Goal: Find specific page/section: Find specific page/section

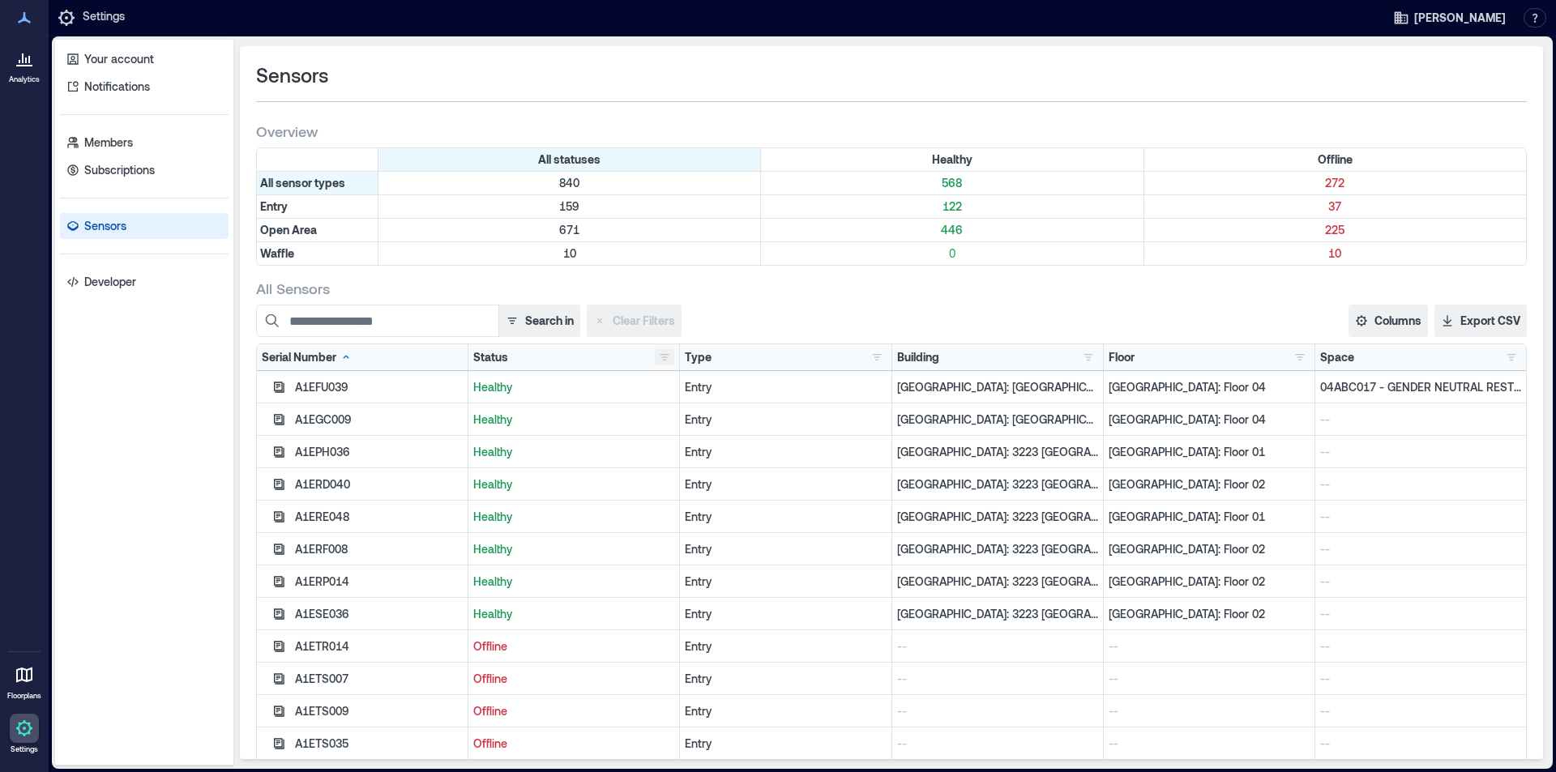
click at [663, 357] on button "button" at bounding box center [664, 357] width 19 height 16
click at [929, 301] on div "All Sensors Search in Clear Filters Columns Serial Number Status Type Building …" at bounding box center [891, 528] width 1271 height 498
click at [1079, 363] on button "button" at bounding box center [1088, 357] width 19 height 16
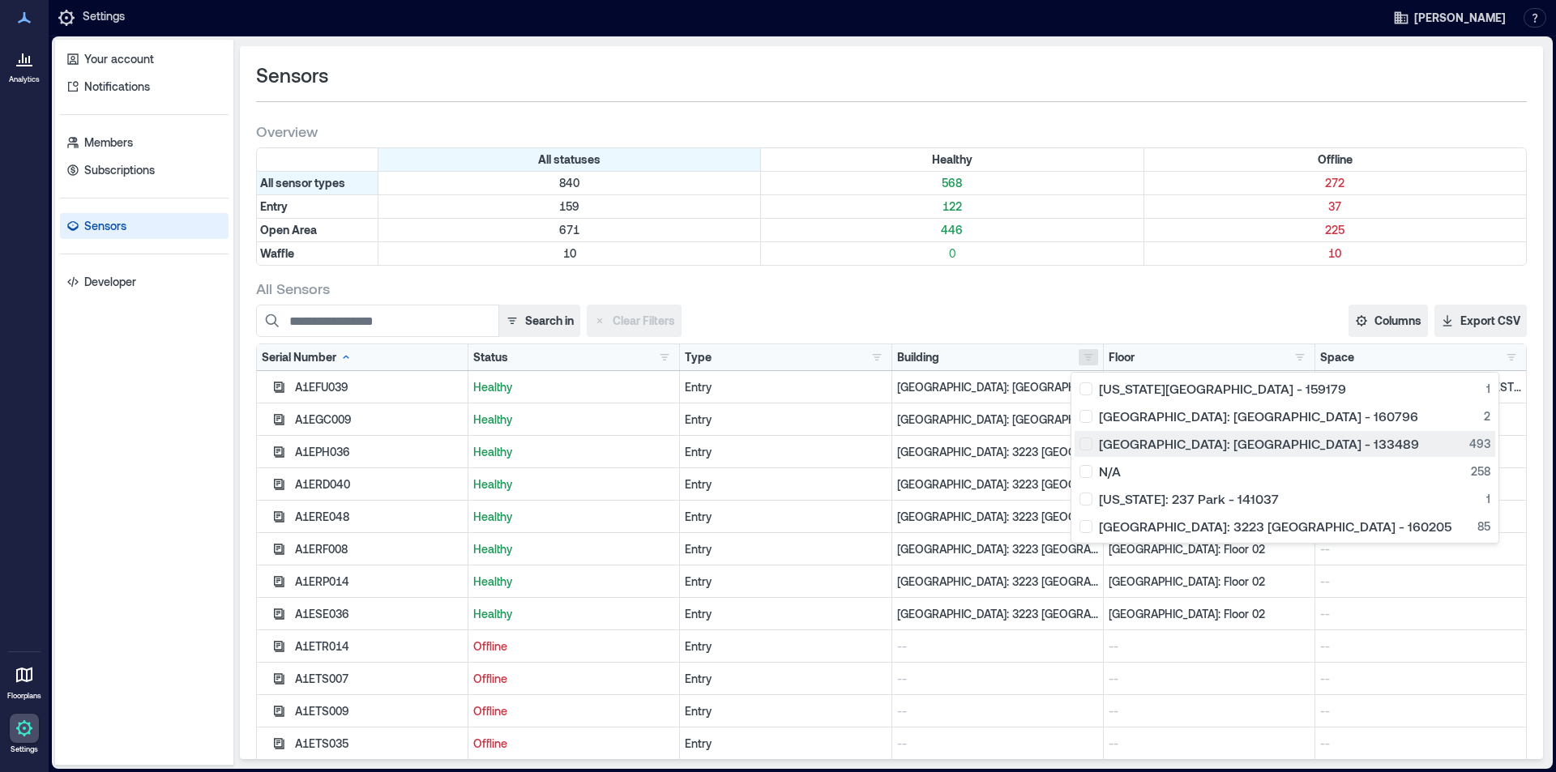
click at [1087, 443] on div "[GEOGRAPHIC_DATA]: [GEOGRAPHIC_DATA] - 133489 493" at bounding box center [1284, 444] width 411 height 16
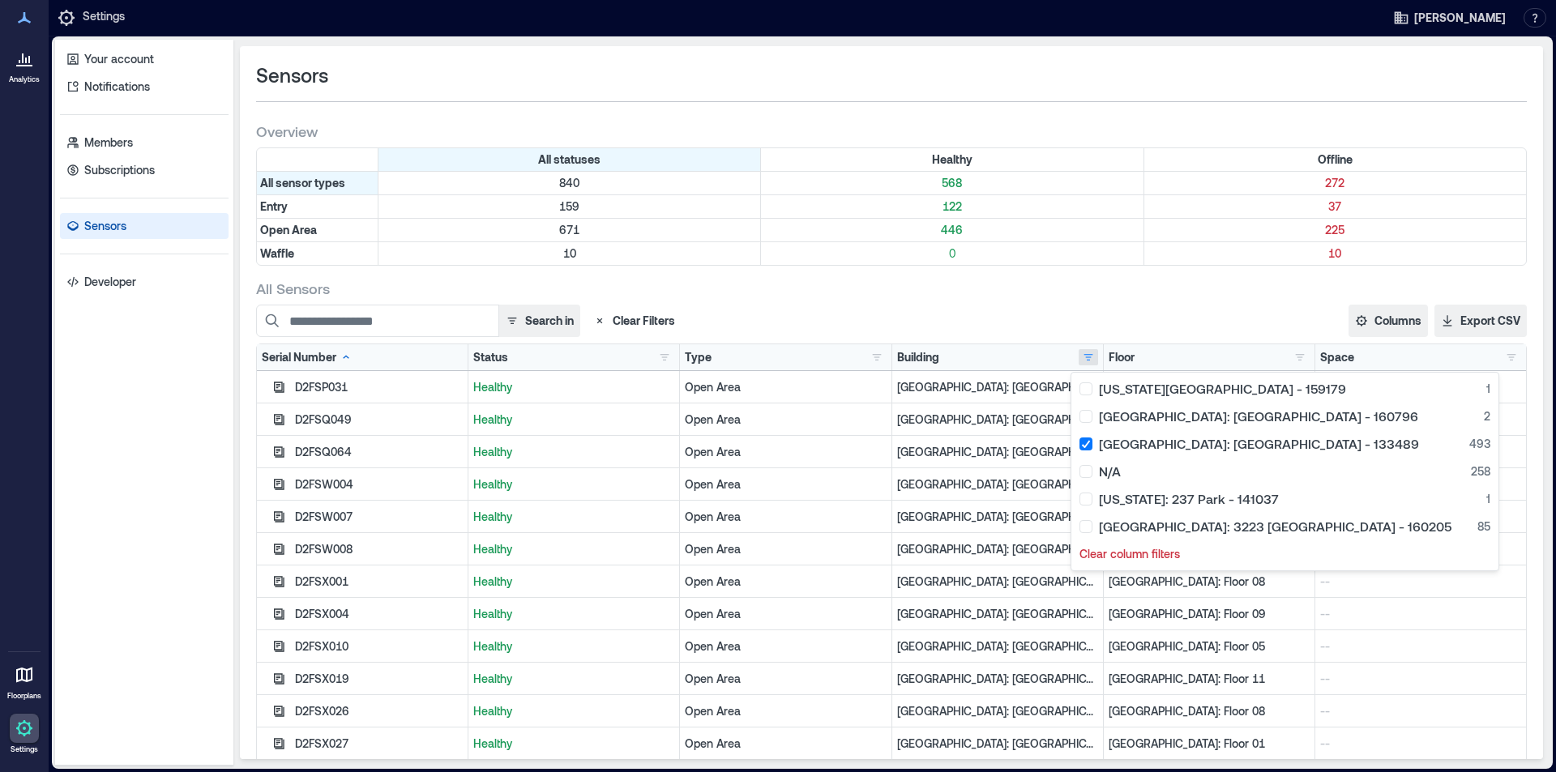
click at [1031, 292] on div "All Sensors" at bounding box center [891, 288] width 1271 height 19
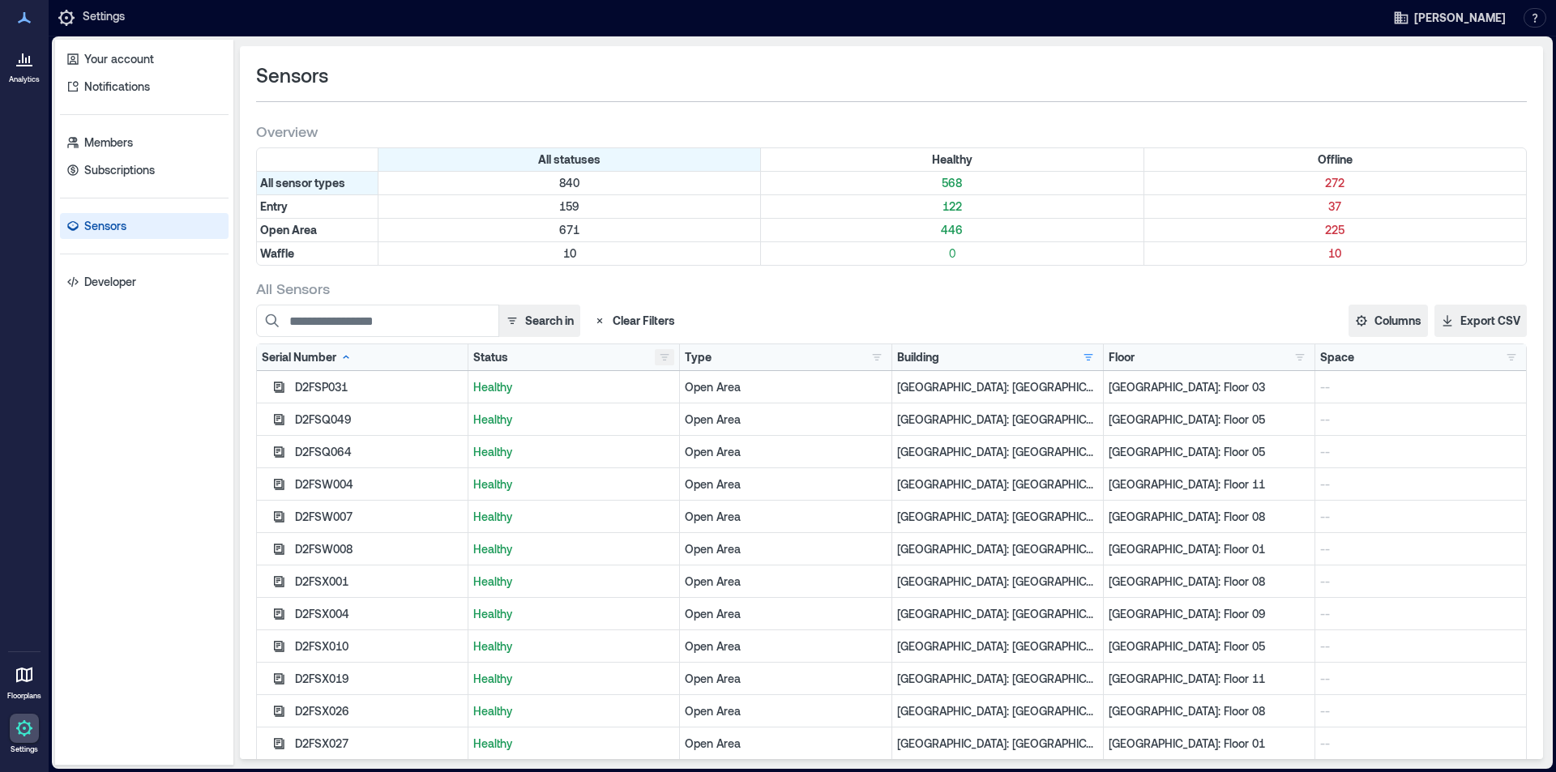
click at [661, 357] on button "button" at bounding box center [664, 357] width 19 height 16
click at [663, 390] on div "Healthy 470" at bounding box center [711, 389] width 102 height 16
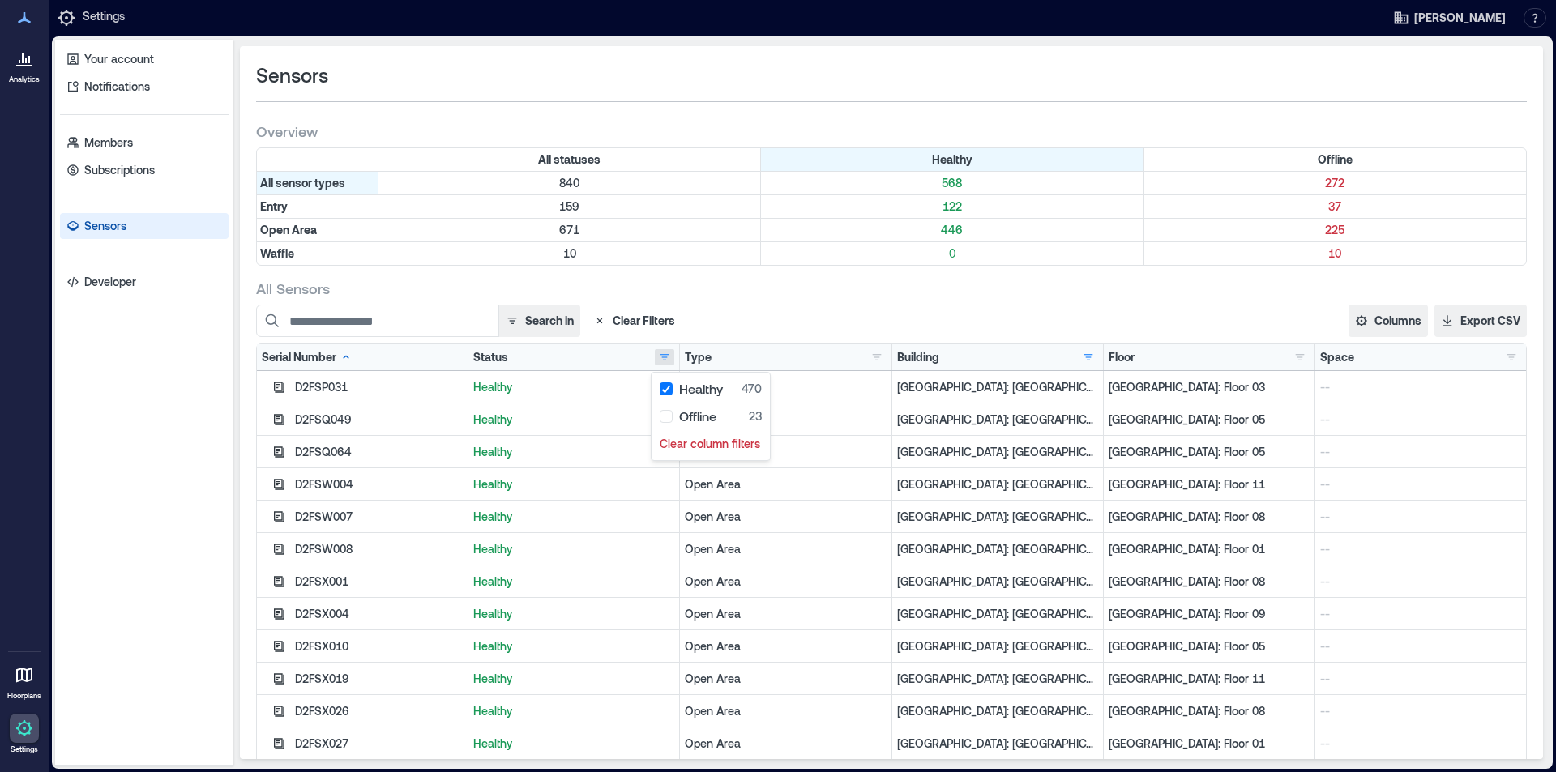
click at [878, 304] on div "All Sensors Search in Clear Filters Columns Serial Number Status Type Building …" at bounding box center [891, 528] width 1271 height 498
click at [1502, 360] on button "button" at bounding box center [1511, 357] width 19 height 16
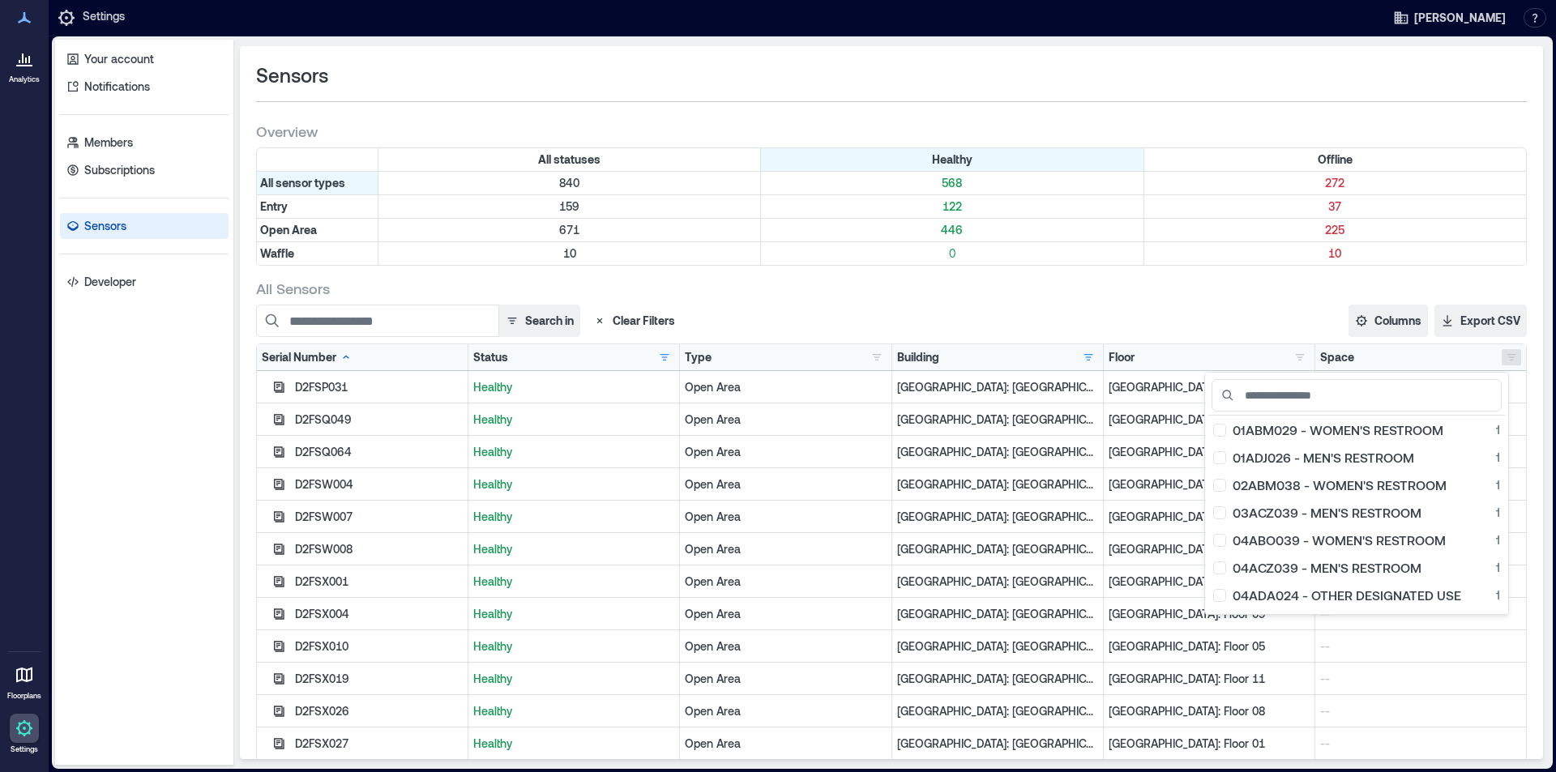
click at [1513, 352] on div "Space 01ABM029 - WOMEN'S RESTROOM 1 01ADJ026 - MEN'S RESTROOM 1 02ABM038 - WOME…" at bounding box center [1420, 357] width 211 height 26
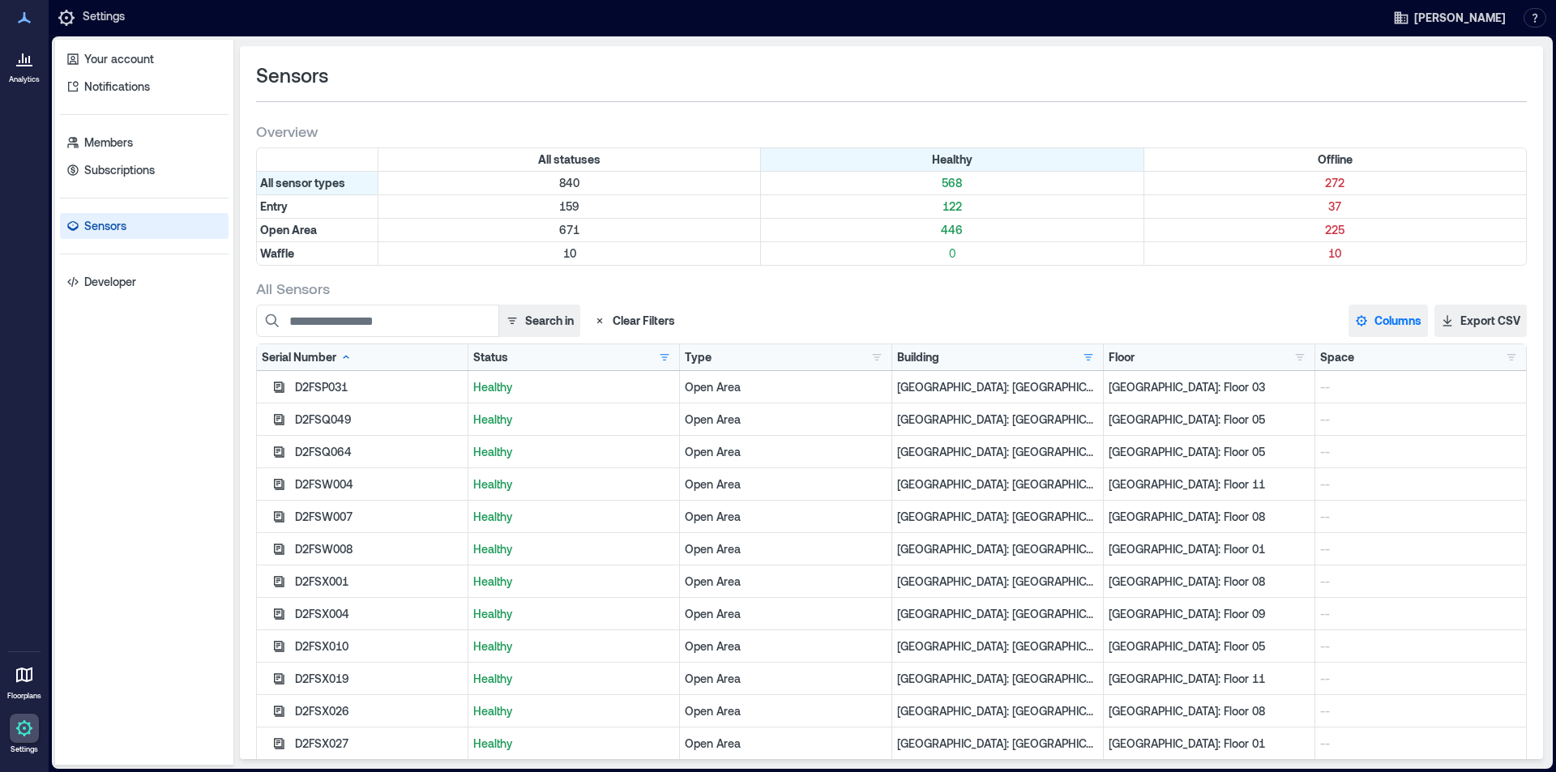
click at [1362, 311] on button "Columns" at bounding box center [1387, 321] width 79 height 32
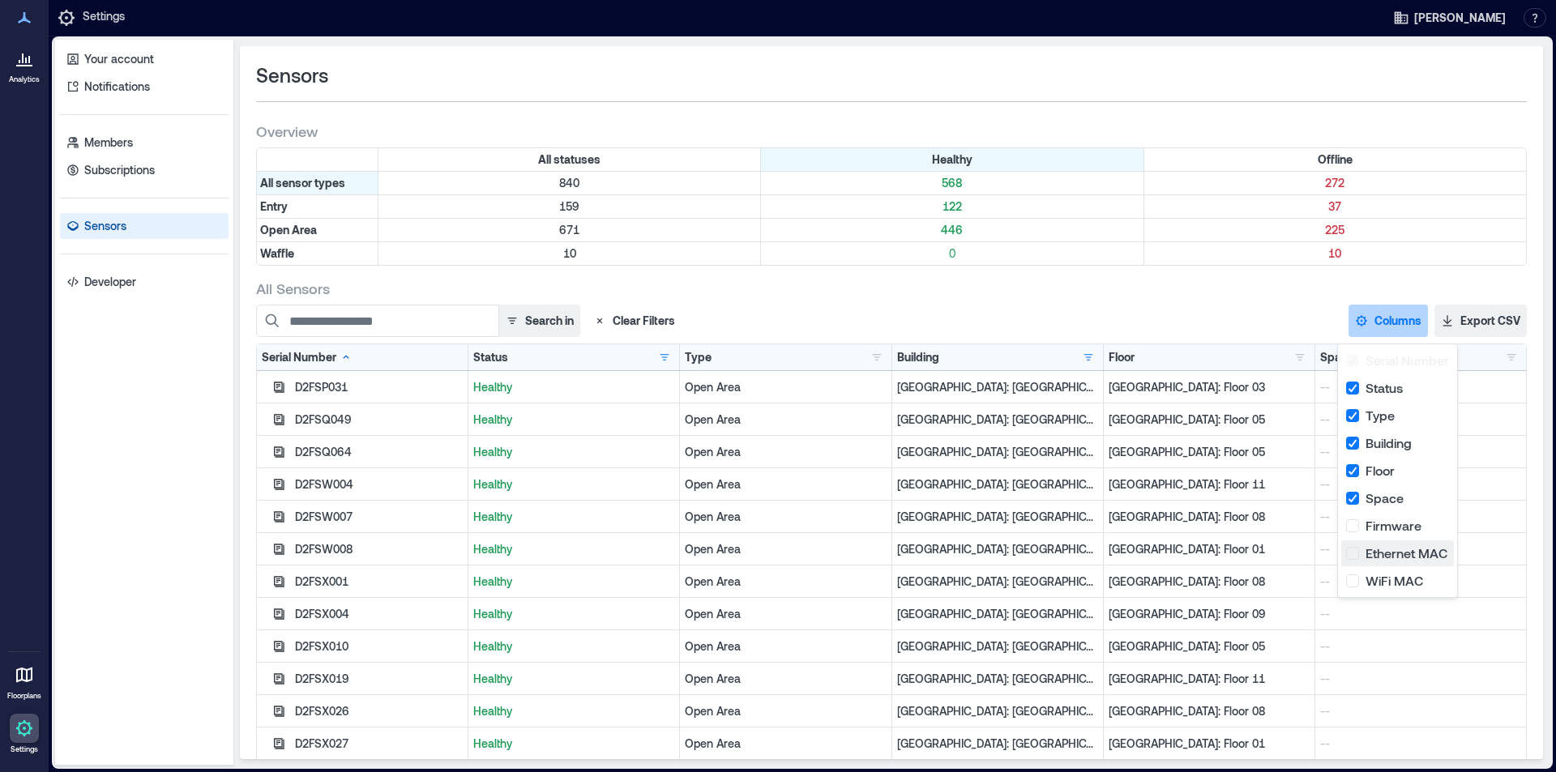
click at [1353, 558] on button "Ethernet MAC" at bounding box center [1397, 554] width 113 height 26
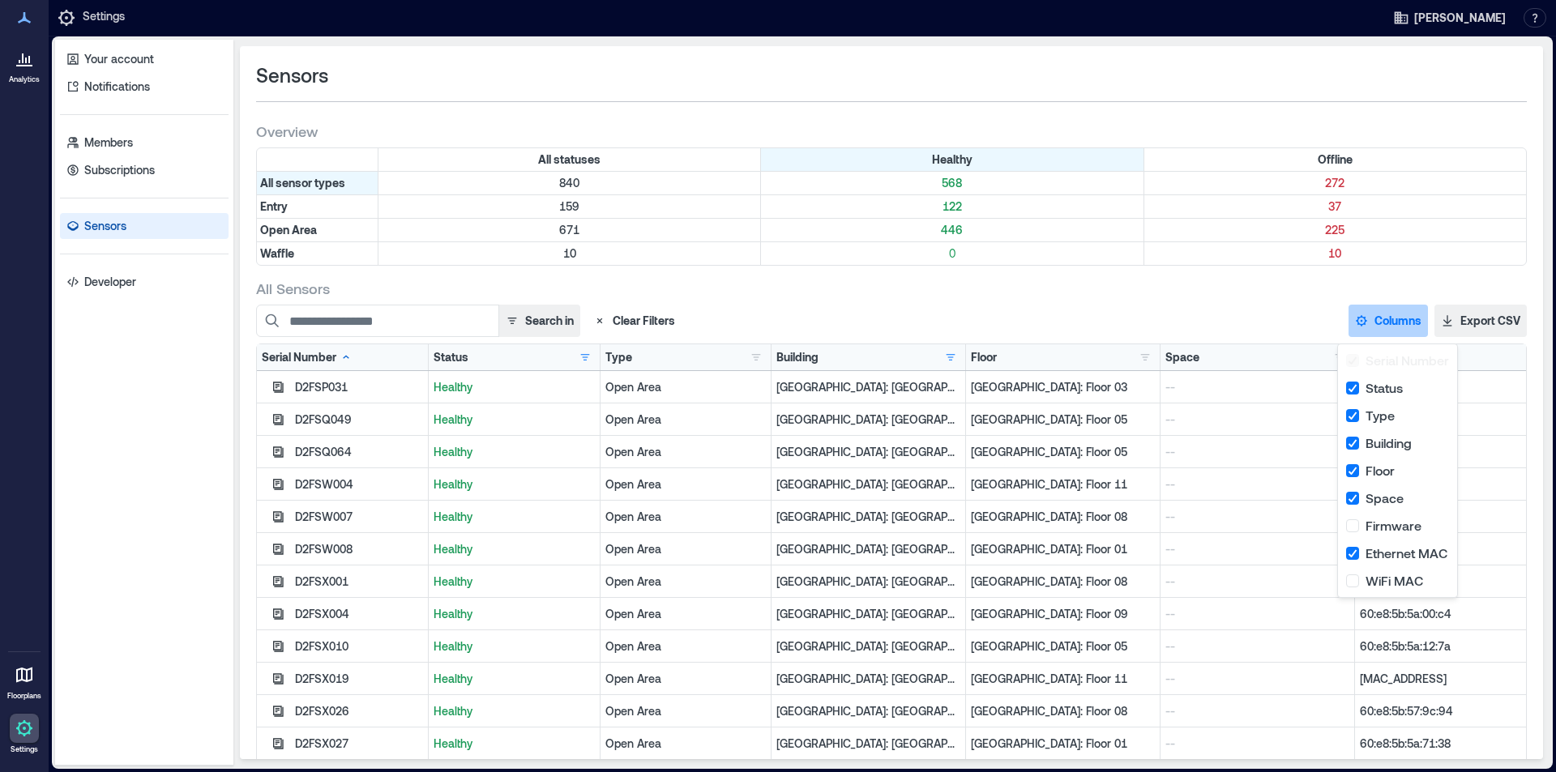
click at [1216, 278] on div "Sensors Overview All statuses Healthy Offline All sensor types 840 568 272 Entr…" at bounding box center [891, 402] width 1303 height 713
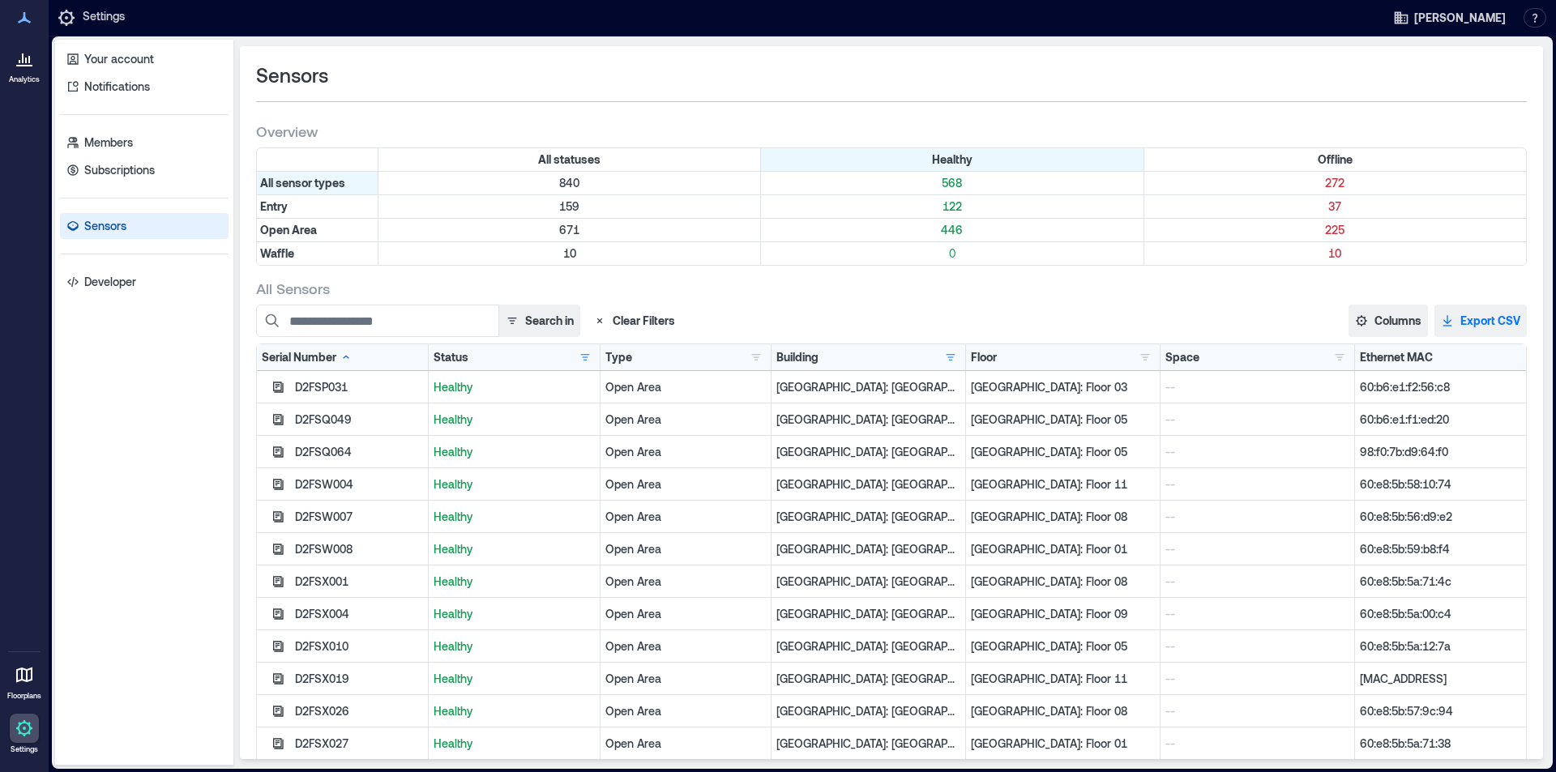
click at [1472, 313] on button "Export CSV" at bounding box center [1480, 321] width 92 height 32
click at [1381, 322] on button "Columns" at bounding box center [1387, 321] width 79 height 32
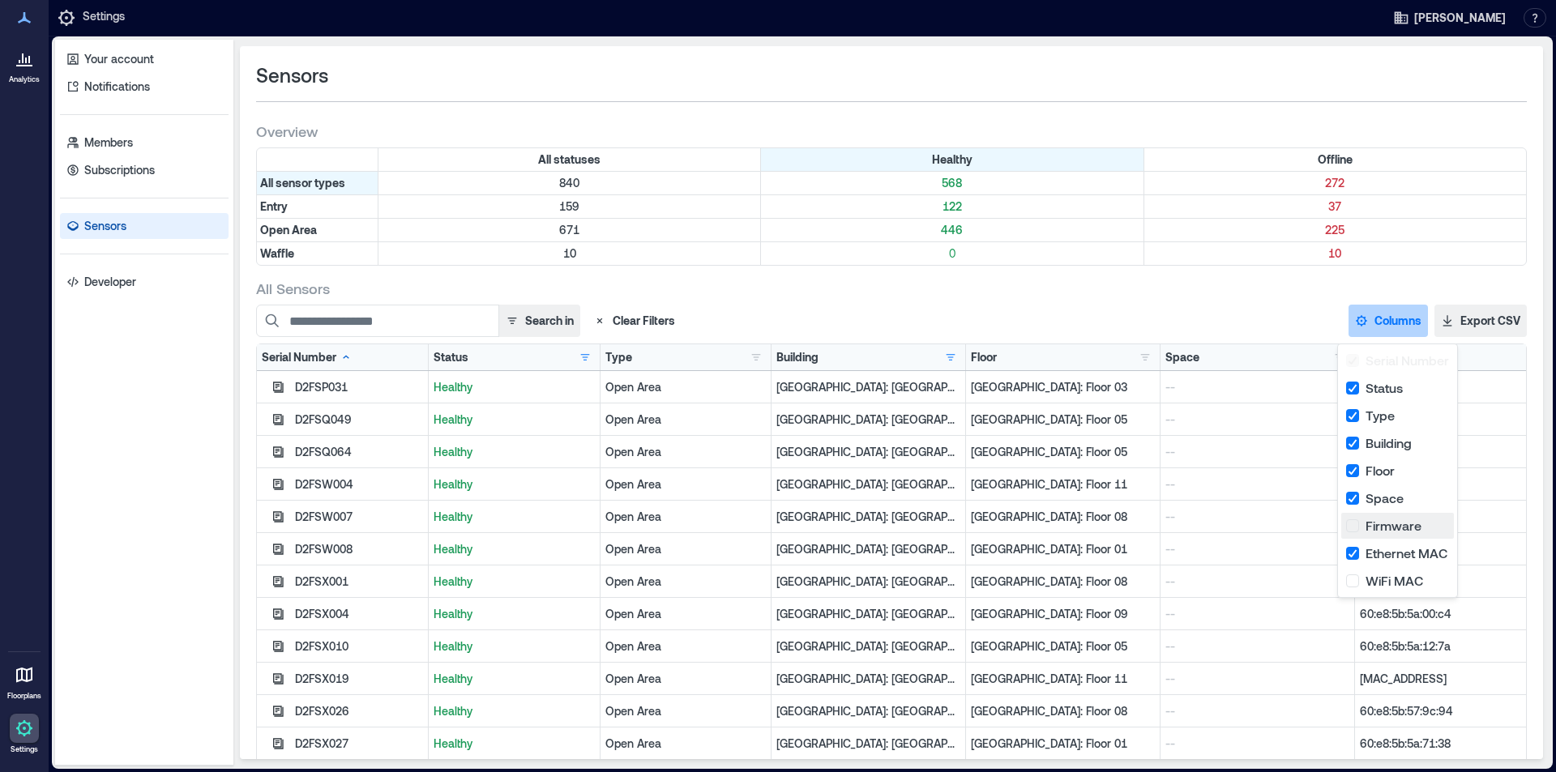
click at [1380, 523] on button "Firmware" at bounding box center [1397, 526] width 113 height 26
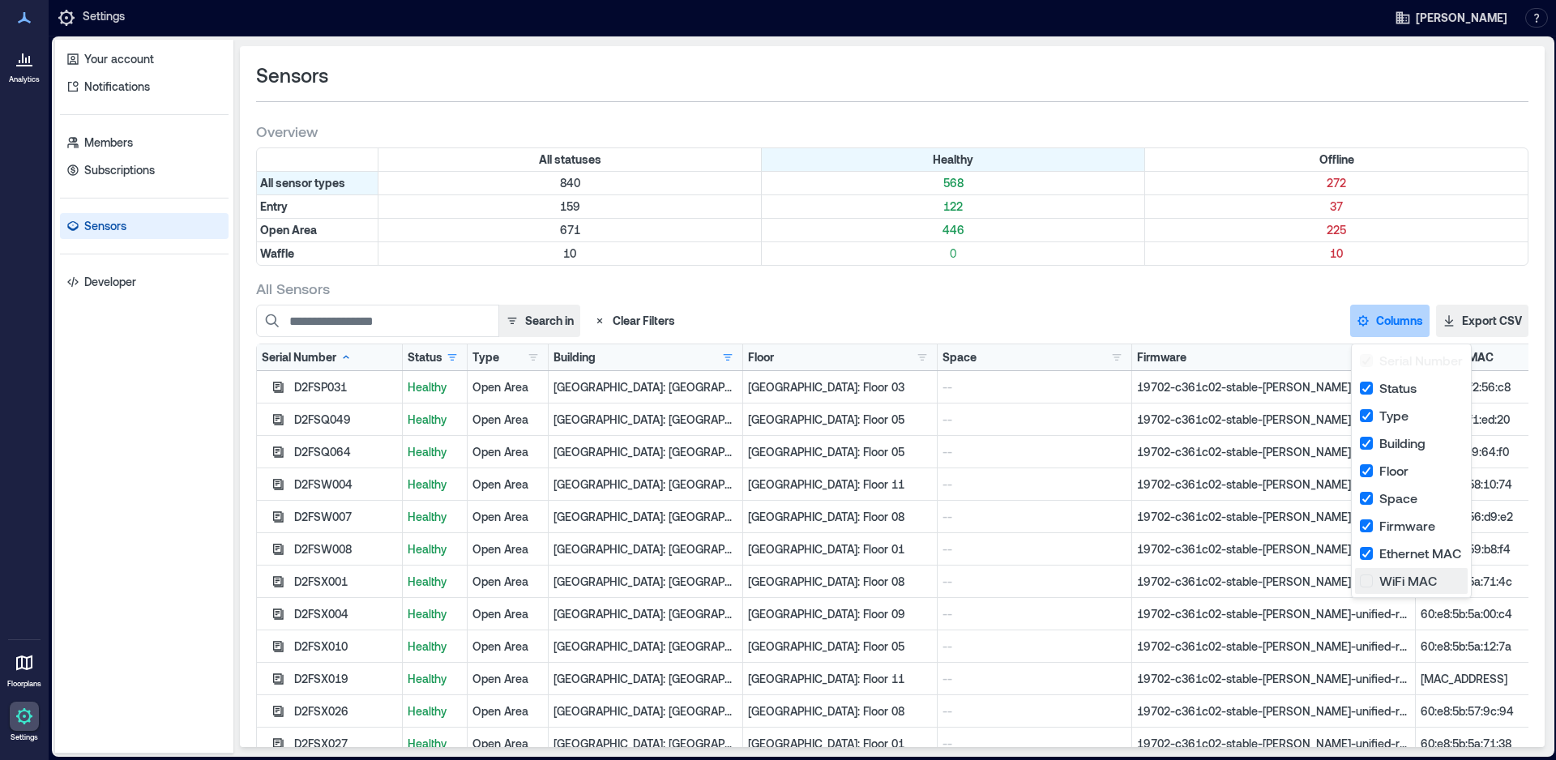
click at [1367, 582] on button "WiFi MAC" at bounding box center [1411, 581] width 113 height 26
click at [1372, 583] on button "WiFi MAC" at bounding box center [1411, 581] width 113 height 26
click at [1275, 279] on div "All Sensors" at bounding box center [892, 288] width 1272 height 19
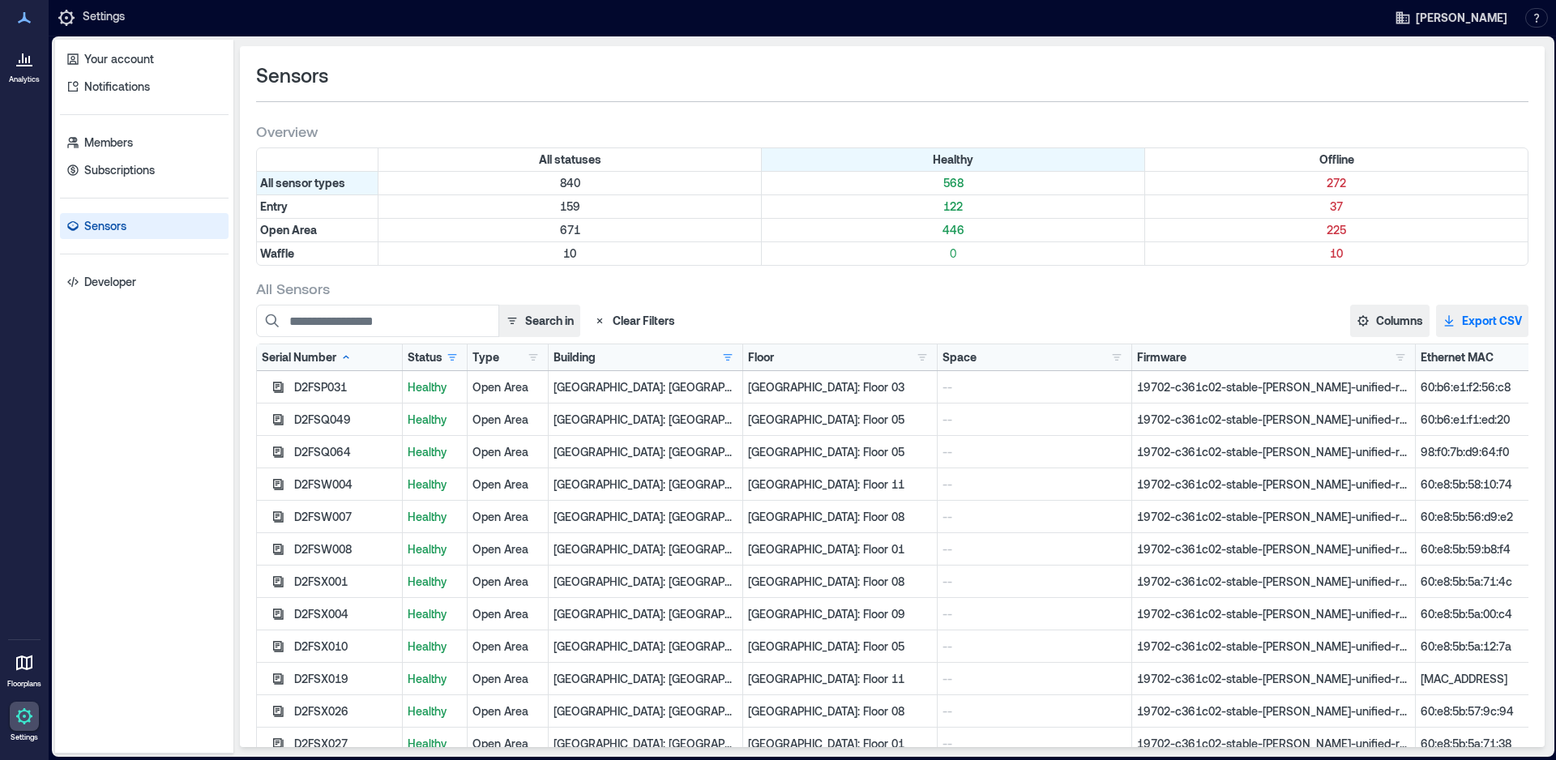
click at [1481, 317] on button "Export CSV" at bounding box center [1482, 321] width 92 height 32
